Goal: Navigation & Orientation: Find specific page/section

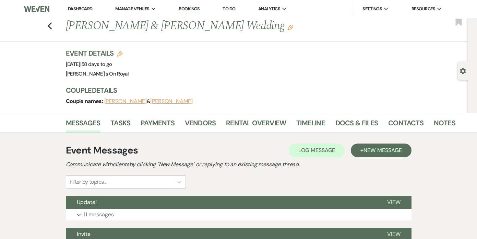
scroll to position [89, 0]
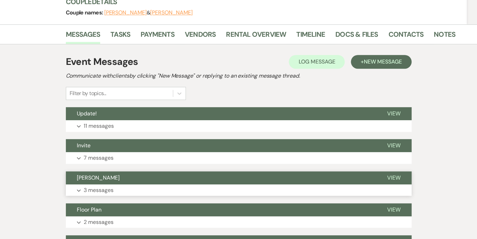
click at [97, 193] on p "3 messages" at bounding box center [99, 190] width 30 height 9
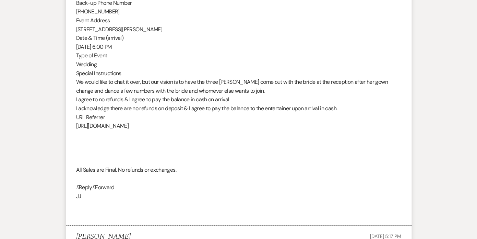
scroll to position [728, 0]
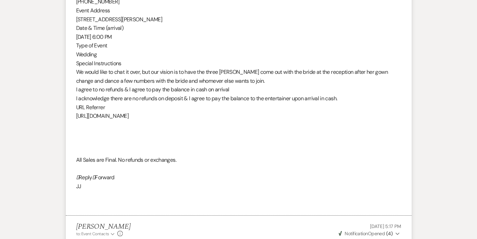
click at [112, 118] on span "[URL][DOMAIN_NAME]" at bounding box center [102, 115] width 53 height 7
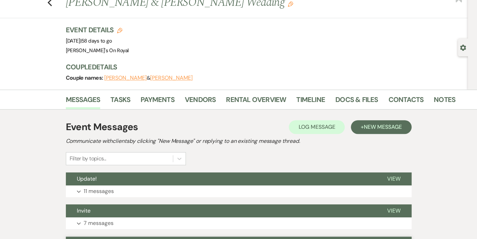
scroll to position [0, 0]
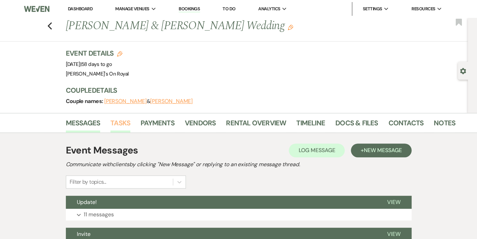
click at [127, 123] on link "Tasks" at bounding box center [121, 124] width 20 height 15
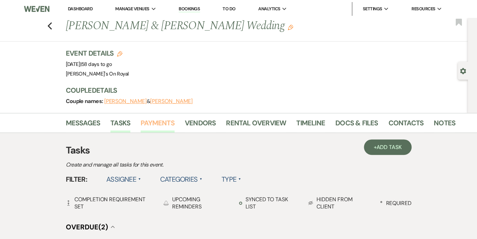
click at [165, 124] on link "Payments" at bounding box center [158, 124] width 34 height 15
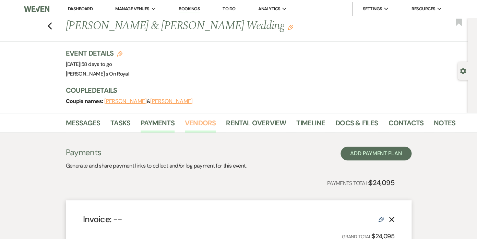
click at [193, 128] on link "Vendors" at bounding box center [200, 124] width 31 height 15
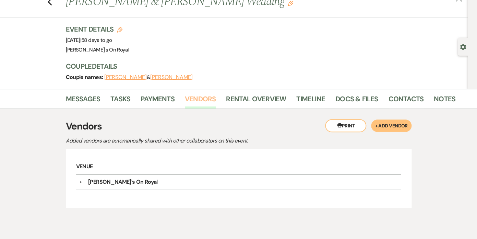
scroll to position [54, 0]
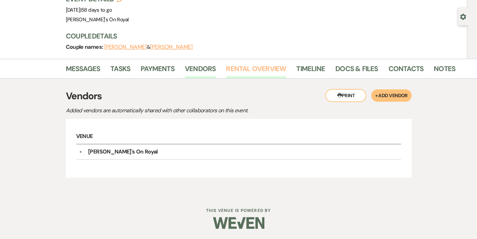
click at [245, 71] on link "Rental Overview" at bounding box center [256, 70] width 60 height 15
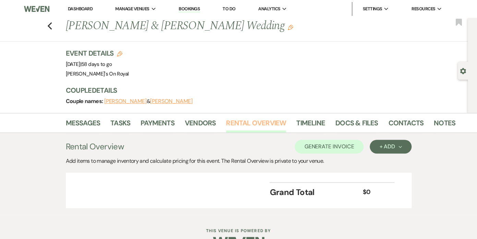
scroll to position [20, 0]
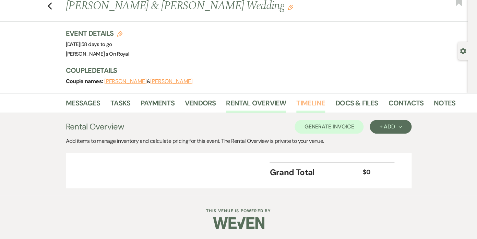
click at [307, 100] on link "Timeline" at bounding box center [311, 104] width 29 height 15
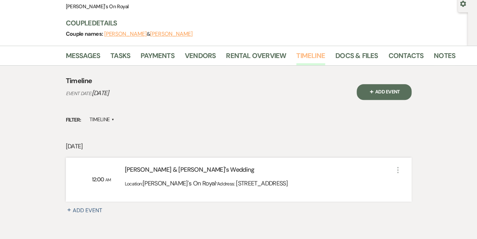
scroll to position [49, 0]
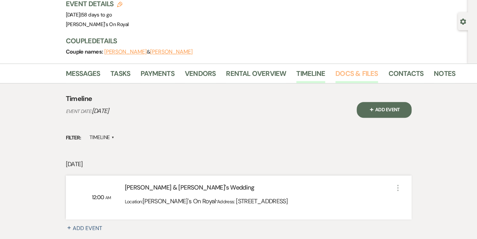
click at [361, 75] on link "Docs & Files" at bounding box center [357, 75] width 43 height 15
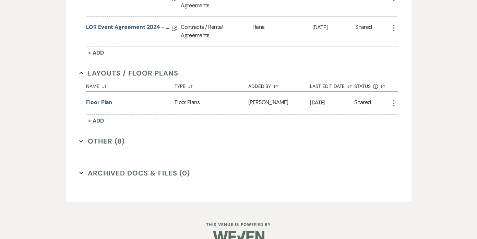
scroll to position [318, 0]
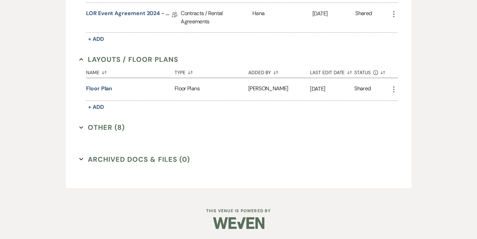
click at [82, 127] on icon "Expand" at bounding box center [81, 127] width 4 height 4
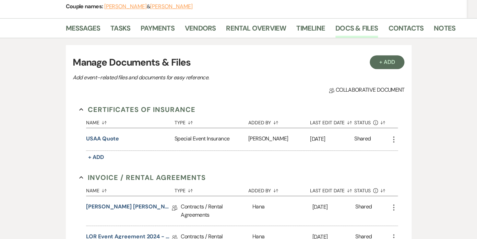
scroll to position [93, 0]
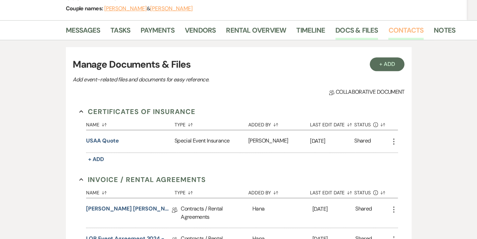
click at [405, 33] on link "Contacts" at bounding box center [406, 32] width 35 height 15
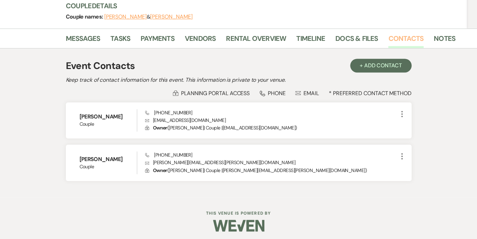
scroll to position [87, 0]
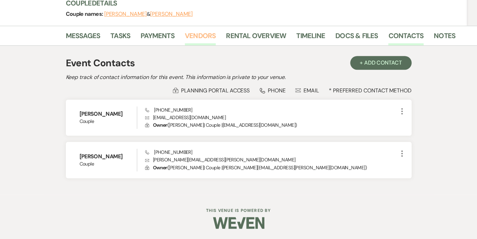
click at [211, 37] on link "Vendors" at bounding box center [200, 37] width 31 height 15
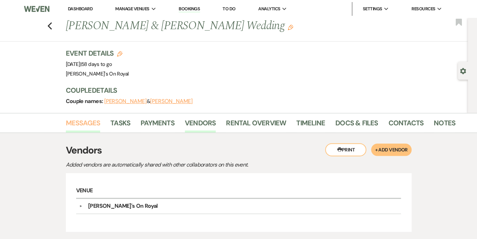
click at [89, 120] on link "Messages" at bounding box center [83, 124] width 35 height 15
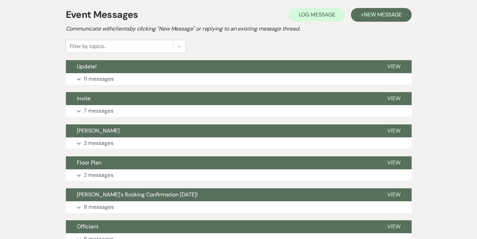
scroll to position [136, 0]
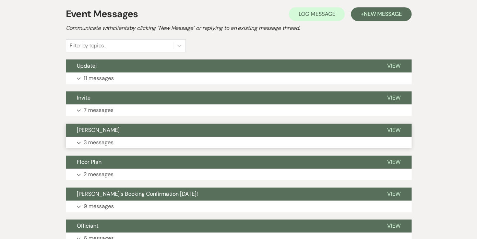
click at [100, 140] on p "3 messages" at bounding box center [99, 142] width 30 height 9
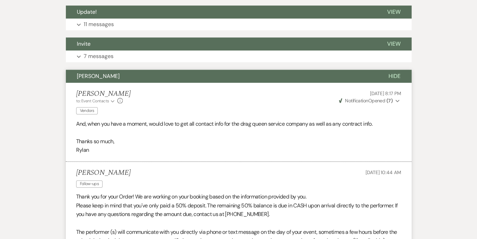
scroll to position [189, 0]
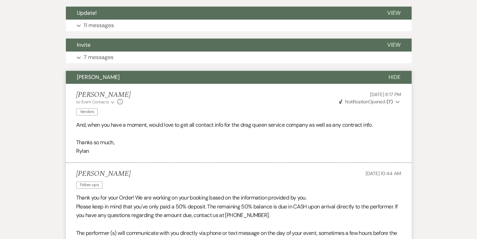
click at [393, 76] on span "Hide" at bounding box center [395, 76] width 12 height 7
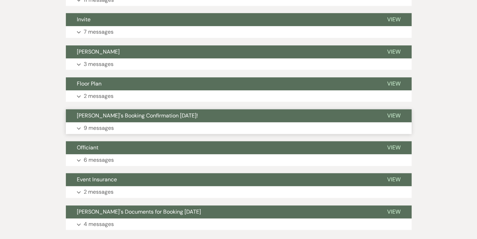
scroll to position [260, 0]
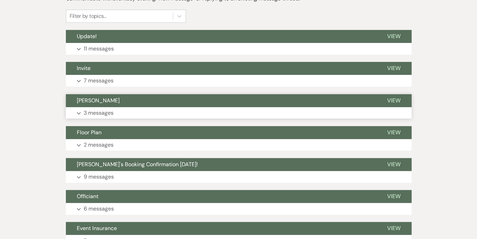
click at [105, 114] on p "3 messages" at bounding box center [99, 112] width 30 height 9
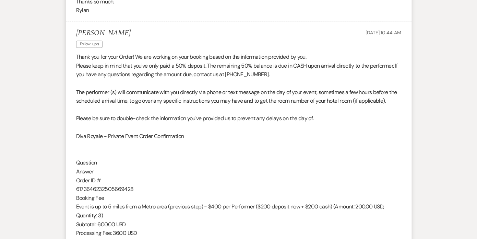
scroll to position [329, 0]
